Goal: Check status: Check status

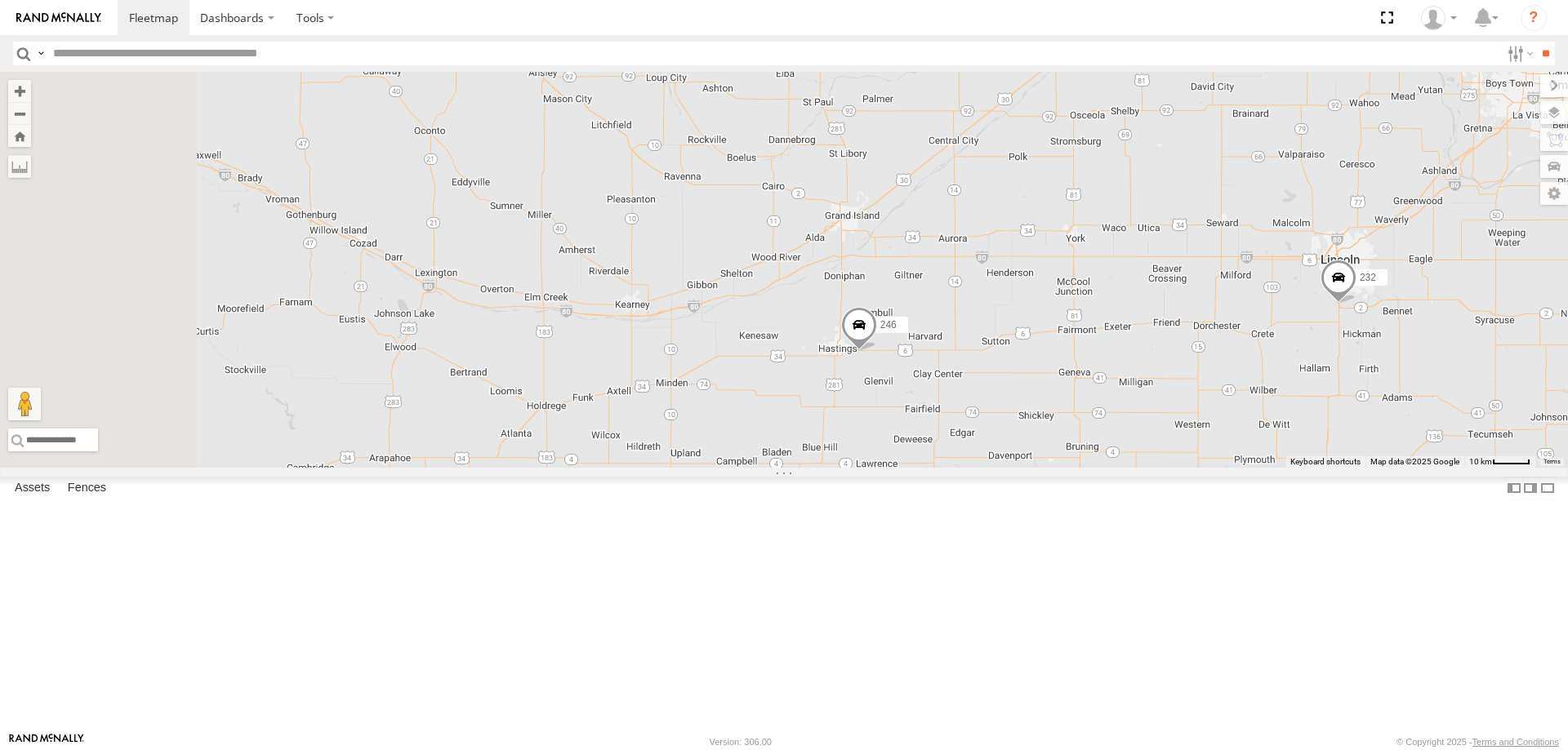
drag, startPoint x: 897, startPoint y: 345, endPoint x: 1022, endPoint y: 430, distance: 151.2
click at [1022, 429] on div "246 232" at bounding box center [784, 270] width 1568 height 396
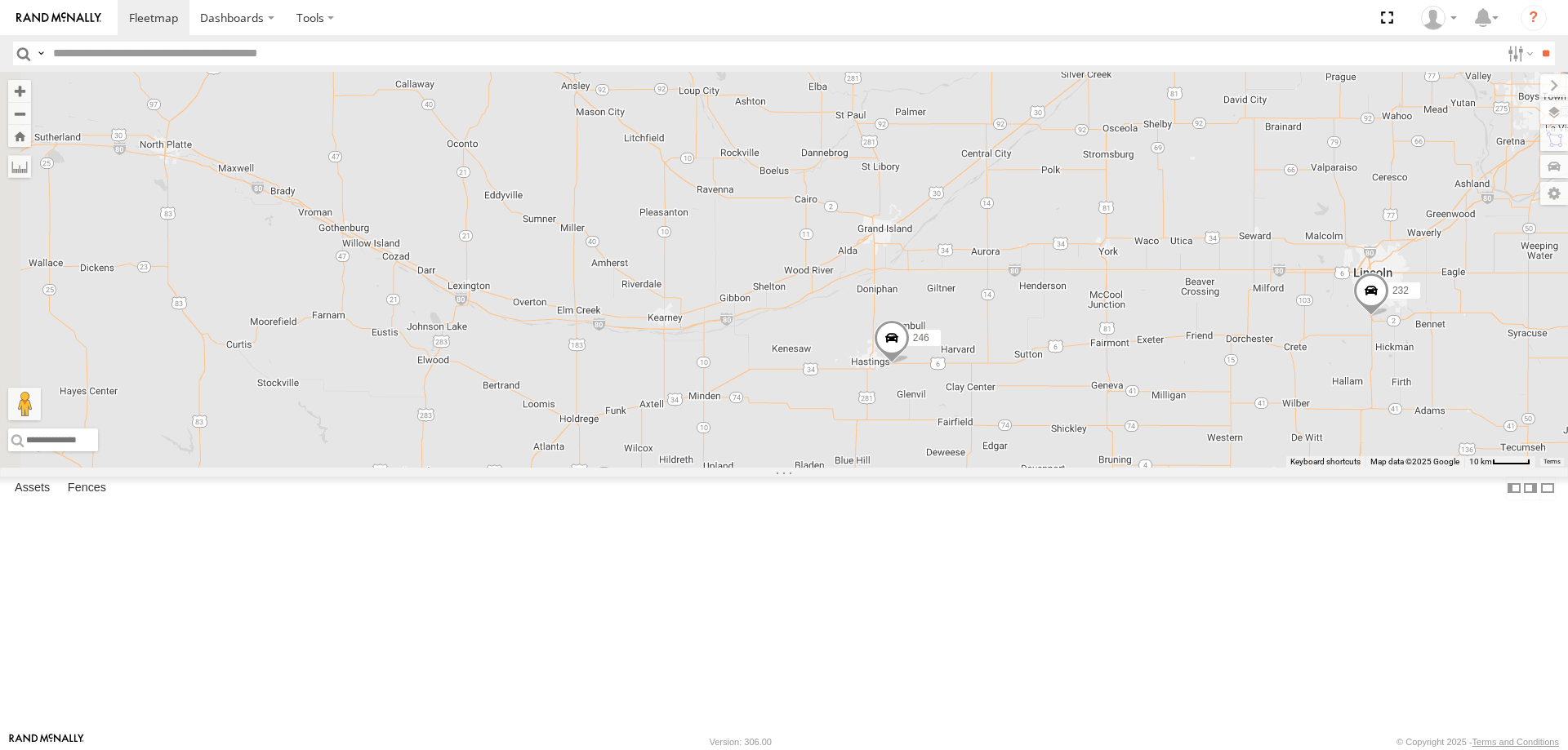
drag, startPoint x: 987, startPoint y: 395, endPoint x: 963, endPoint y: 346, distance: 54.6
click at [964, 350] on div "246 232" at bounding box center [784, 270] width 1568 height 396
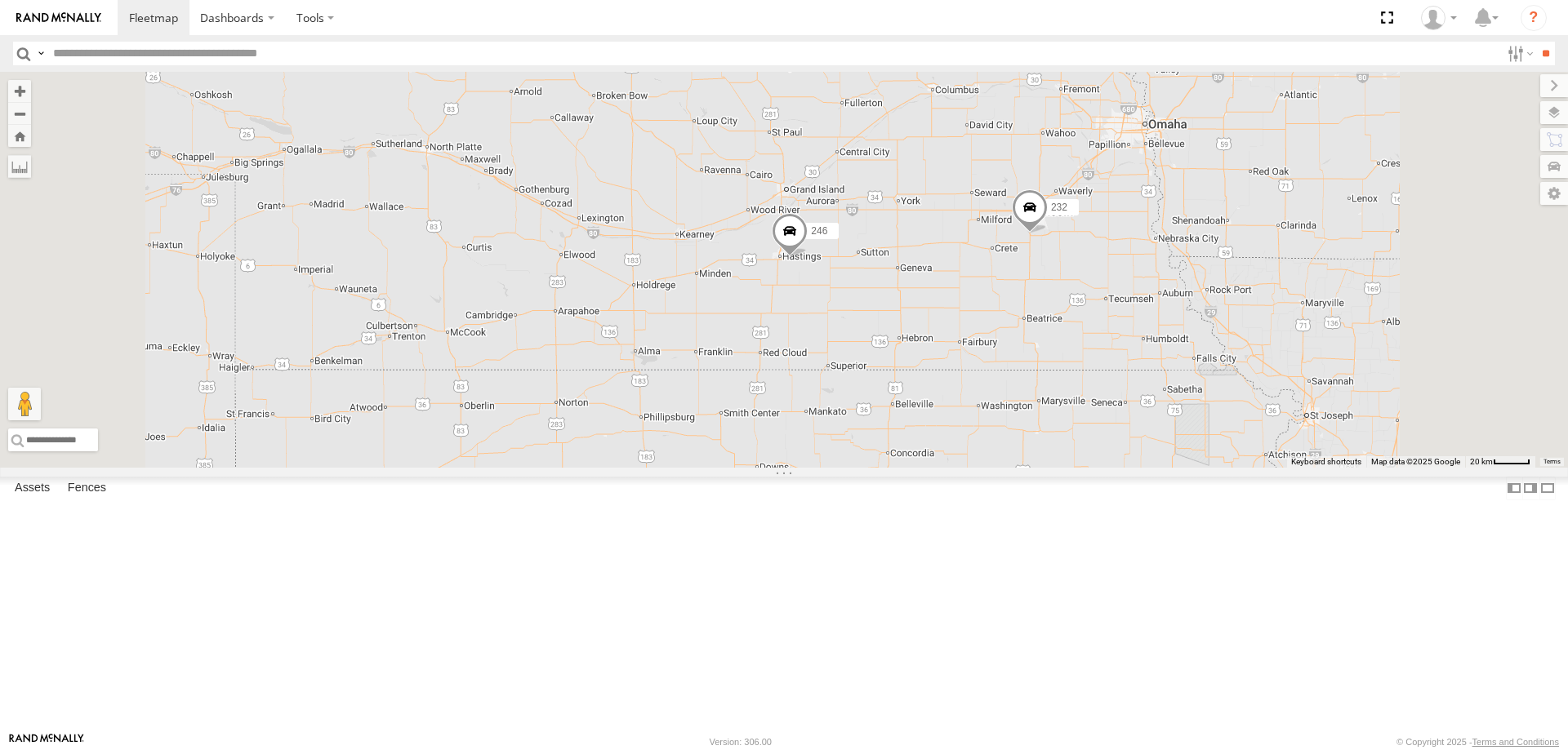
drag, startPoint x: 1013, startPoint y: 586, endPoint x: 942, endPoint y: 511, distance: 103.3
click at [942, 468] on div "246 232 2 266 294 260" at bounding box center [784, 270] width 1568 height 396
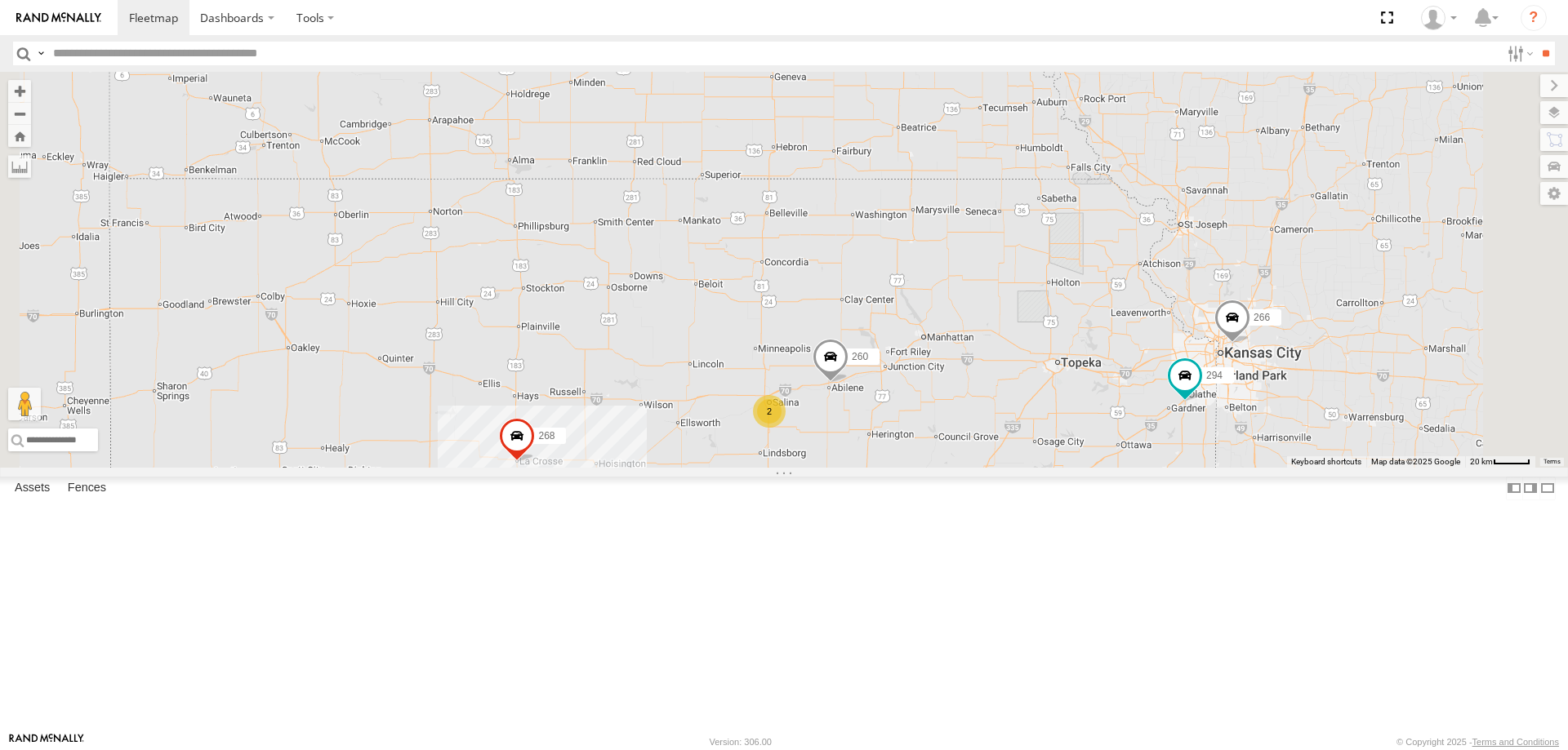
drag, startPoint x: 935, startPoint y: 571, endPoint x: 911, endPoint y: 493, distance: 81.6
click at [911, 468] on div "246 232 2 266 294 260 268" at bounding box center [784, 270] width 1568 height 396
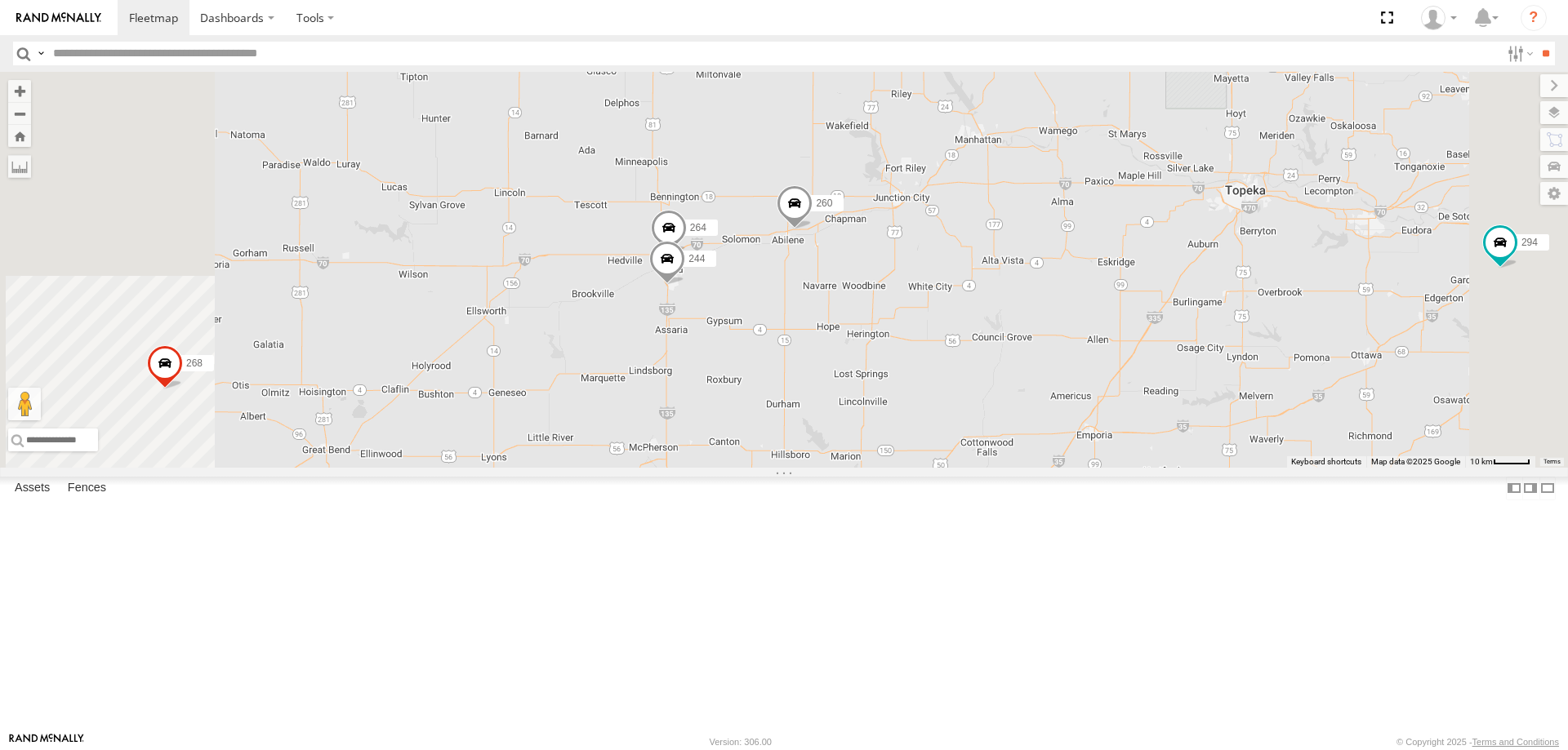
drag, startPoint x: 757, startPoint y: 536, endPoint x: 772, endPoint y: 529, distance: 16.6
click at [768, 468] on div "246 232 266 294 260 268 270 256 296 244 264" at bounding box center [784, 270] width 1568 height 396
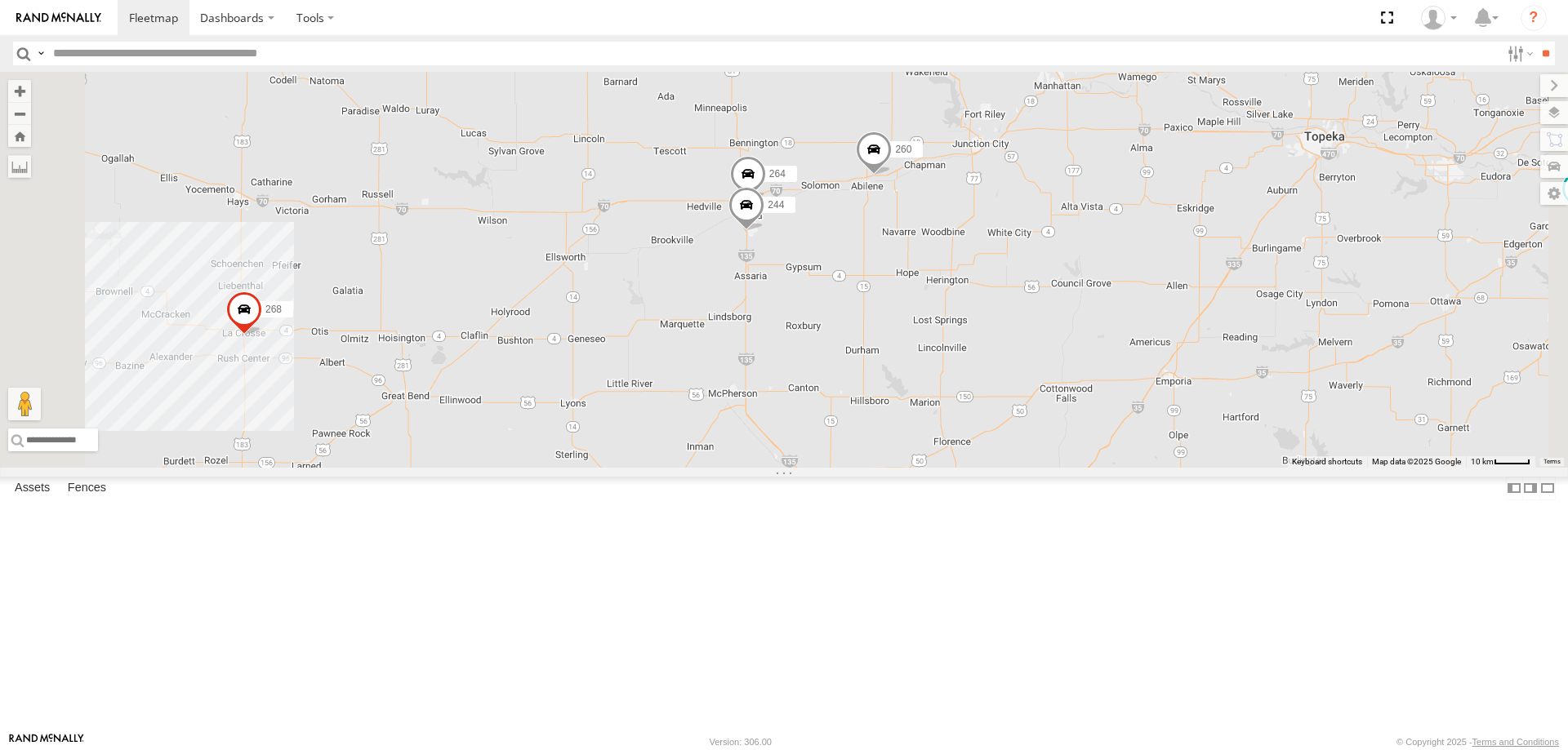
drag, startPoint x: 861, startPoint y: 557, endPoint x: 875, endPoint y: 531, distance: 29.5
click at [875, 468] on div "246 232 266 294 260 268 270 256 296 244 264" at bounding box center [784, 270] width 1568 height 396
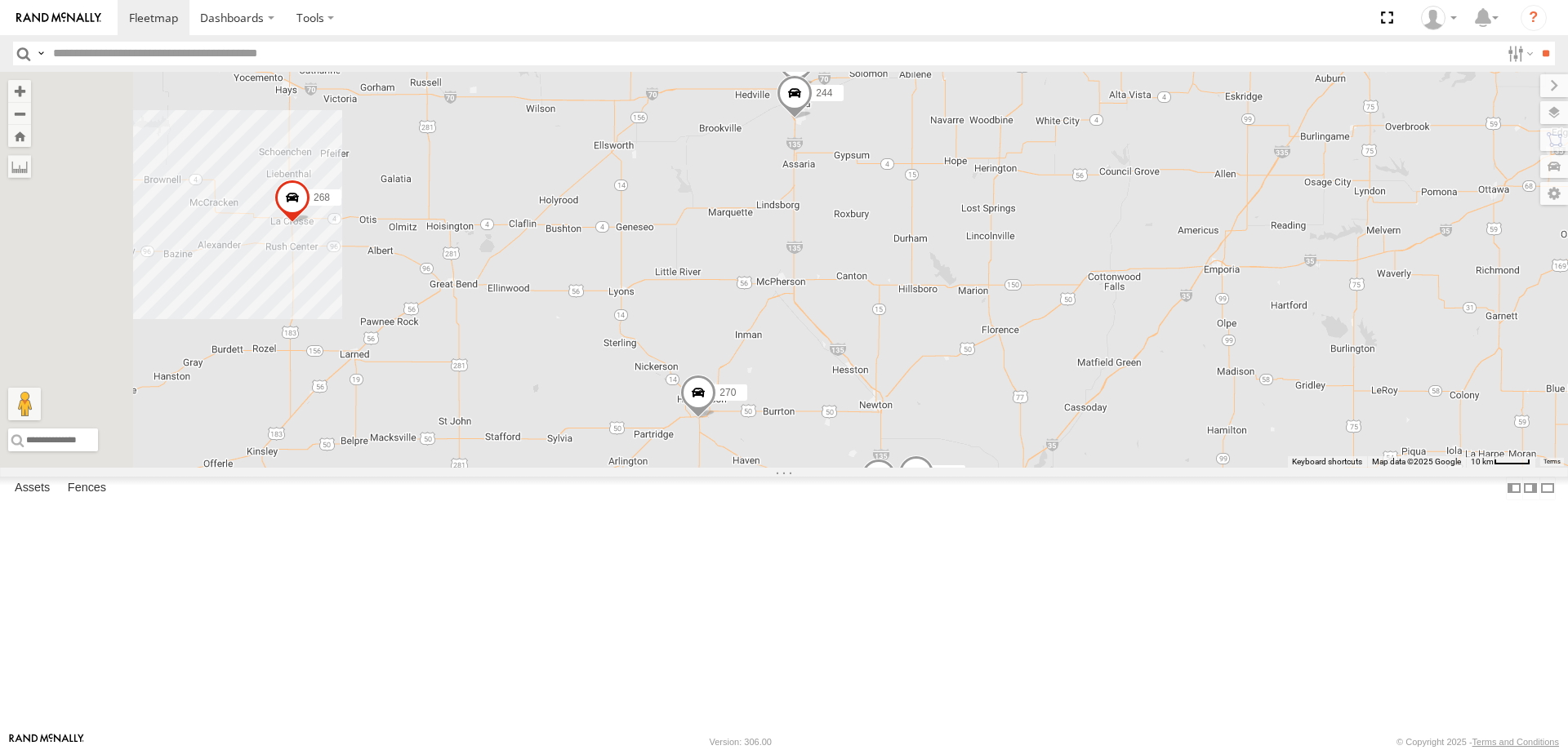
drag, startPoint x: 979, startPoint y: 595, endPoint x: 958, endPoint y: 559, distance: 41.7
click at [958, 468] on div "246 232 266 294 260 268 270 256 296 244 264 300 298" at bounding box center [784, 270] width 1568 height 396
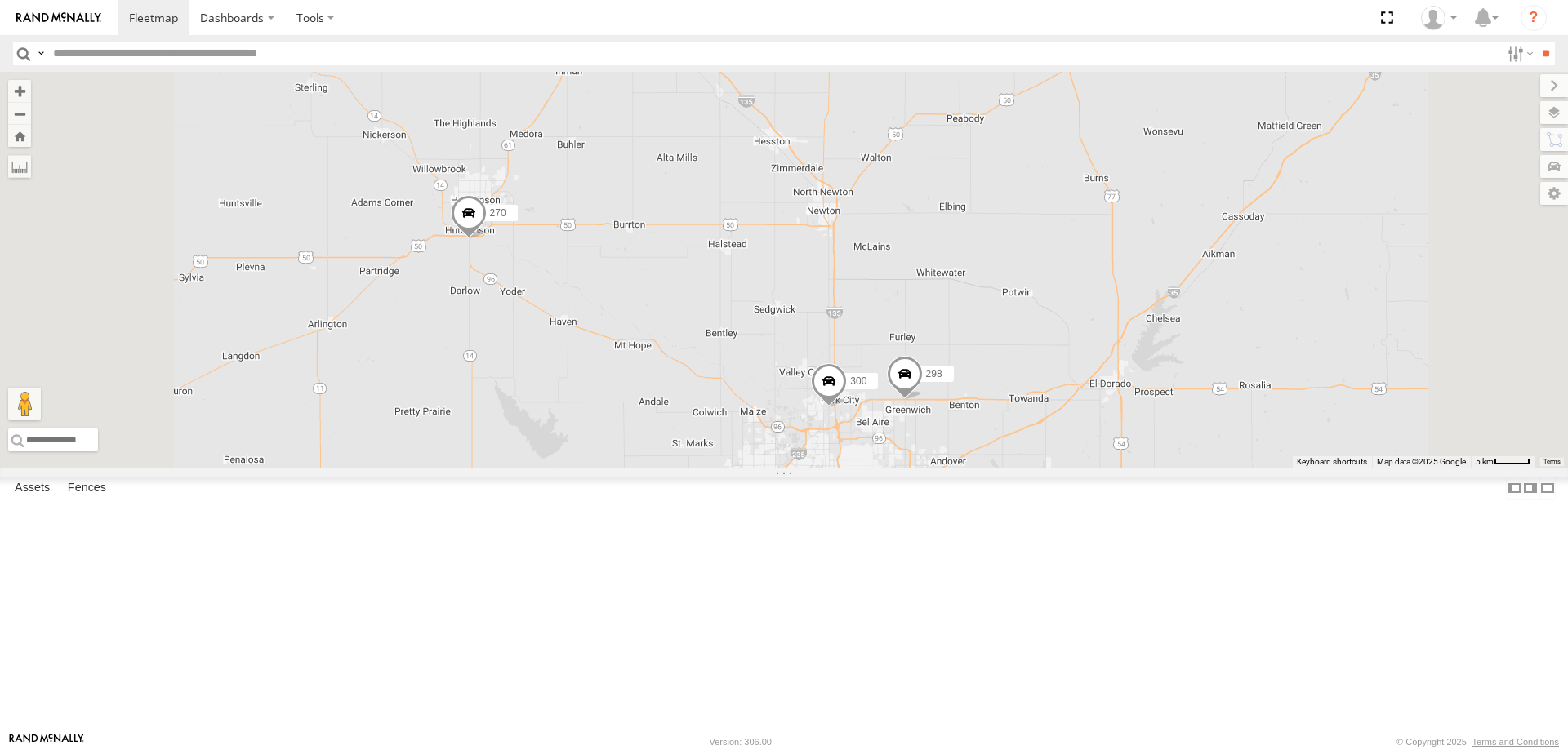
click at [872, 543] on span at bounding box center [854, 520] width 36 height 45
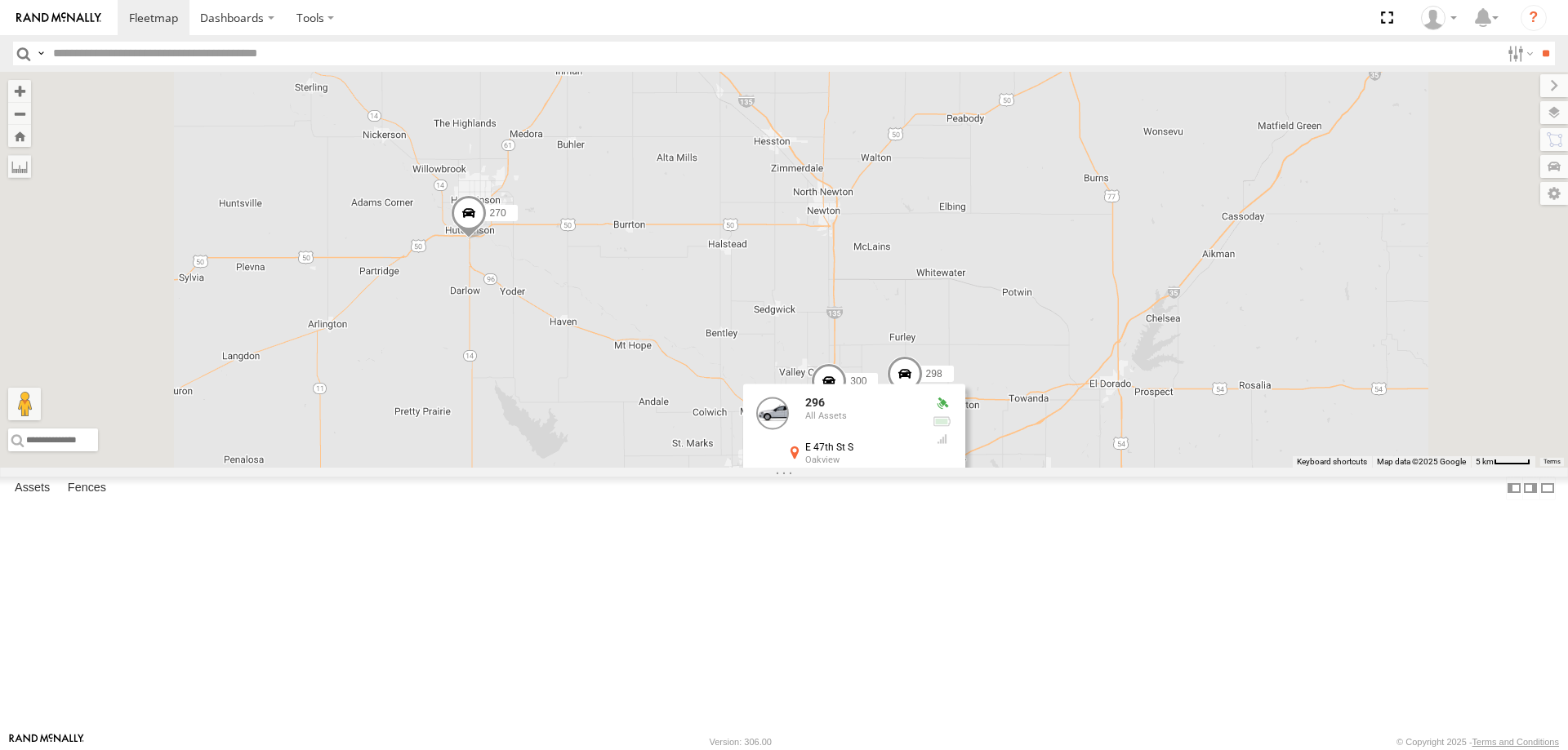
click at [1244, 468] on div "246 232 266 294 260 268 270 256 296 244 264 300 298 296 All Assets [STREET_ADDR…" at bounding box center [784, 270] width 1568 height 396
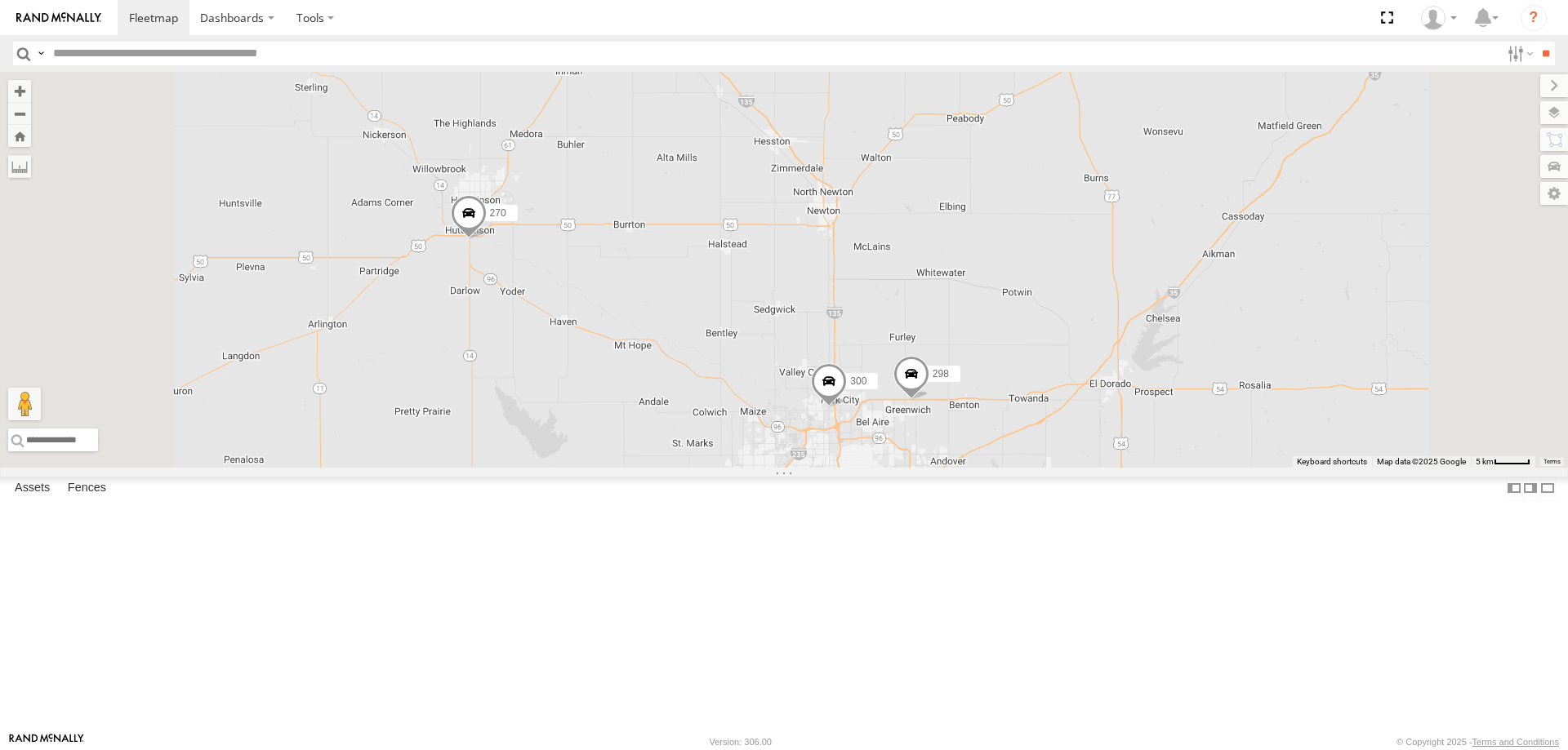
click at [930, 400] on span at bounding box center [911, 378] width 36 height 45
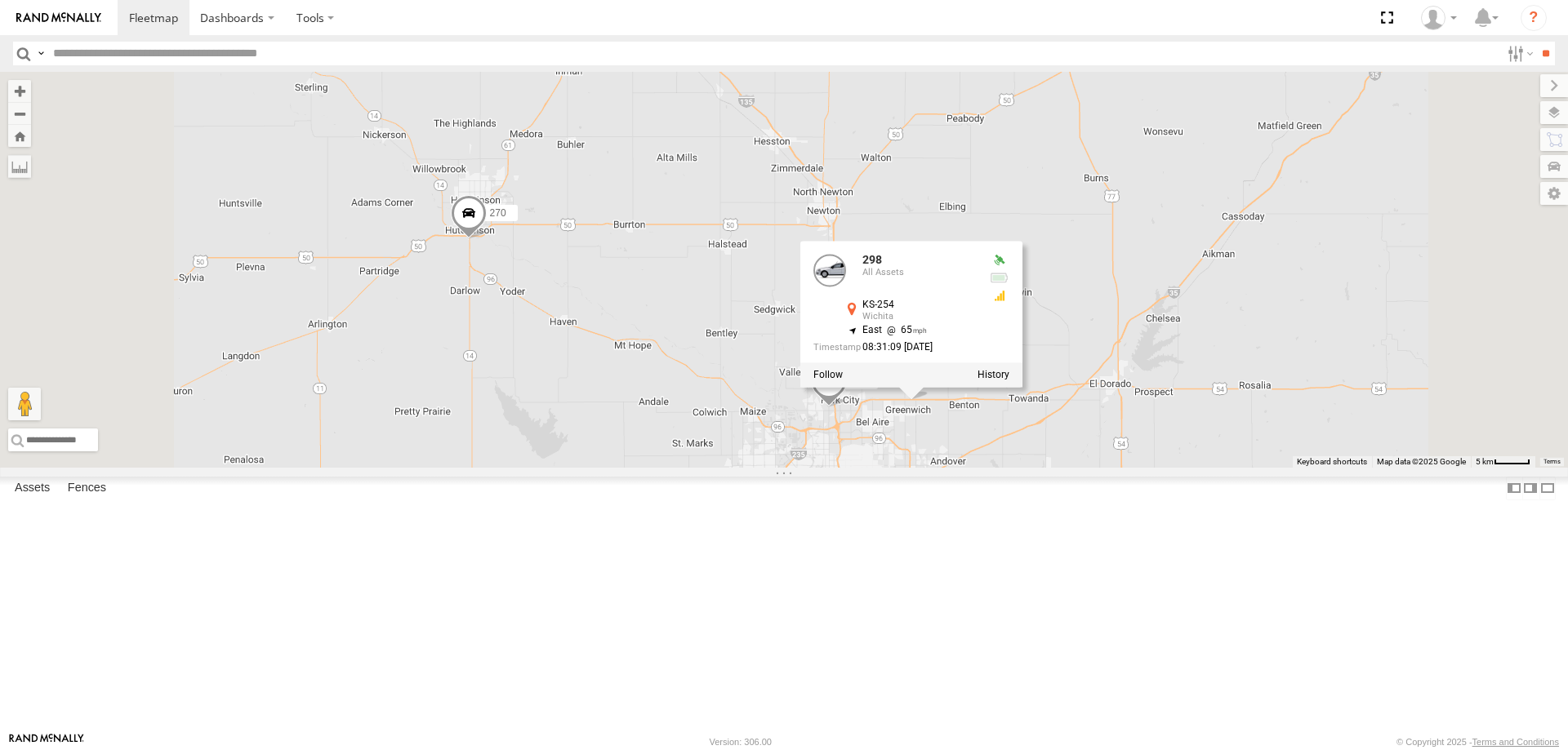
click at [1232, 468] on div "246 232 266 294 260 268 270 256 296 244 264 300 298 298 All Assets KS-254 Wichi…" at bounding box center [784, 270] width 1568 height 396
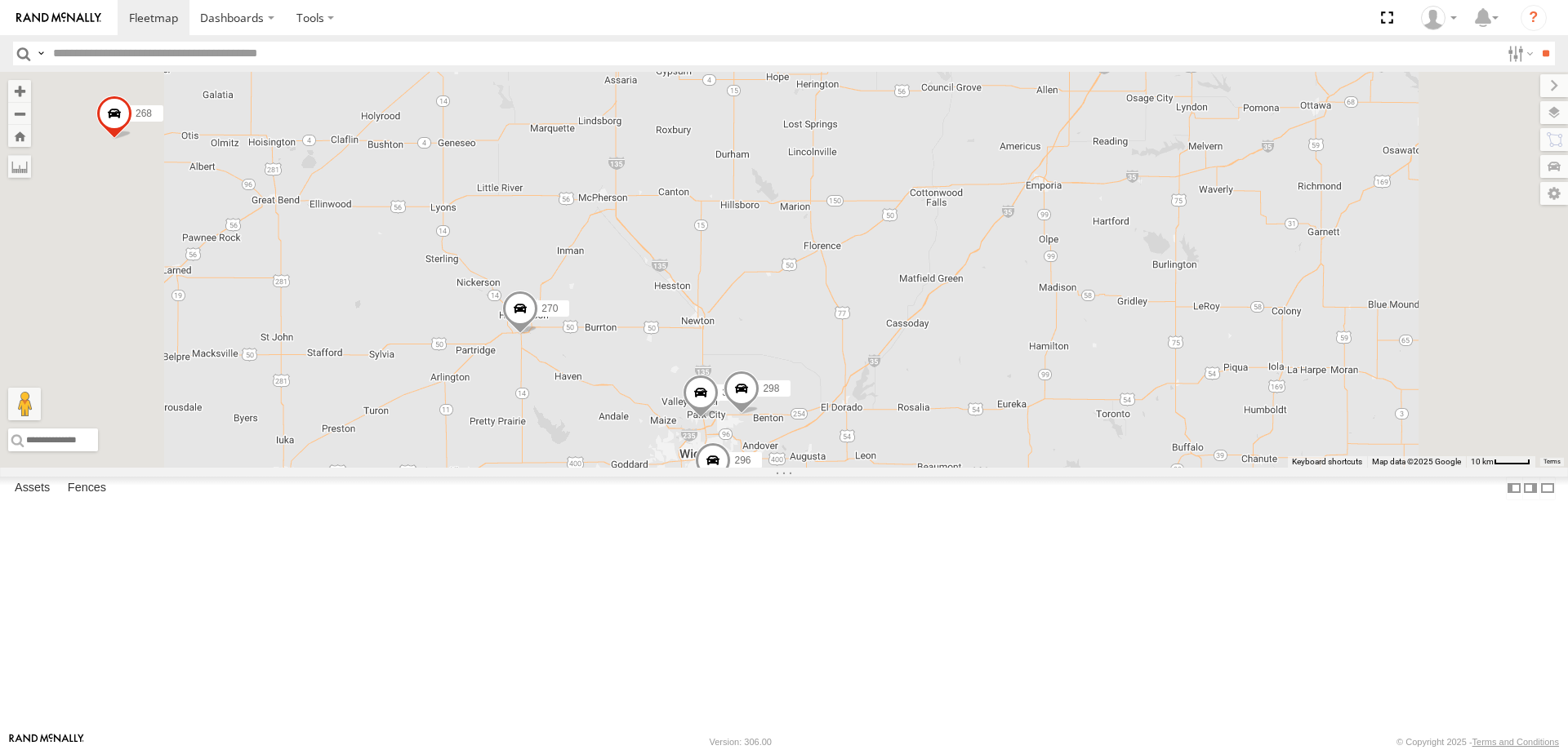
drag, startPoint x: 551, startPoint y: 511, endPoint x: 730, endPoint y: 552, distance: 183.6
click at [708, 468] on div "246 232 266 294 260 268 270 256 296 244 264 300 298" at bounding box center [784, 270] width 1568 height 396
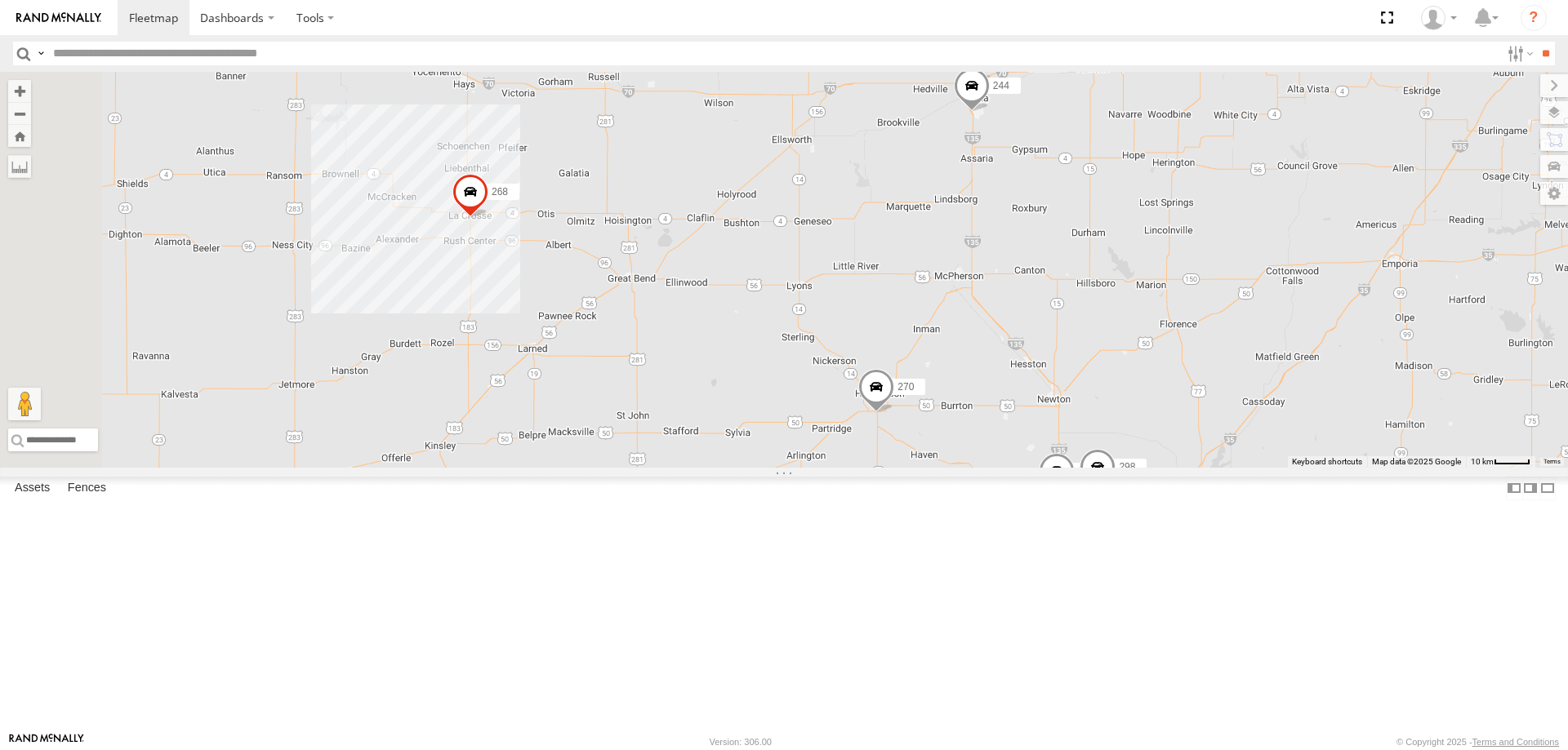
drag, startPoint x: 703, startPoint y: 481, endPoint x: 733, endPoint y: 467, distance: 33.1
click at [731, 468] on div "246 232 266 294 260 268 270 256 296 244 264 300 298" at bounding box center [784, 270] width 1568 height 396
